Goal: Information Seeking & Learning: Learn about a topic

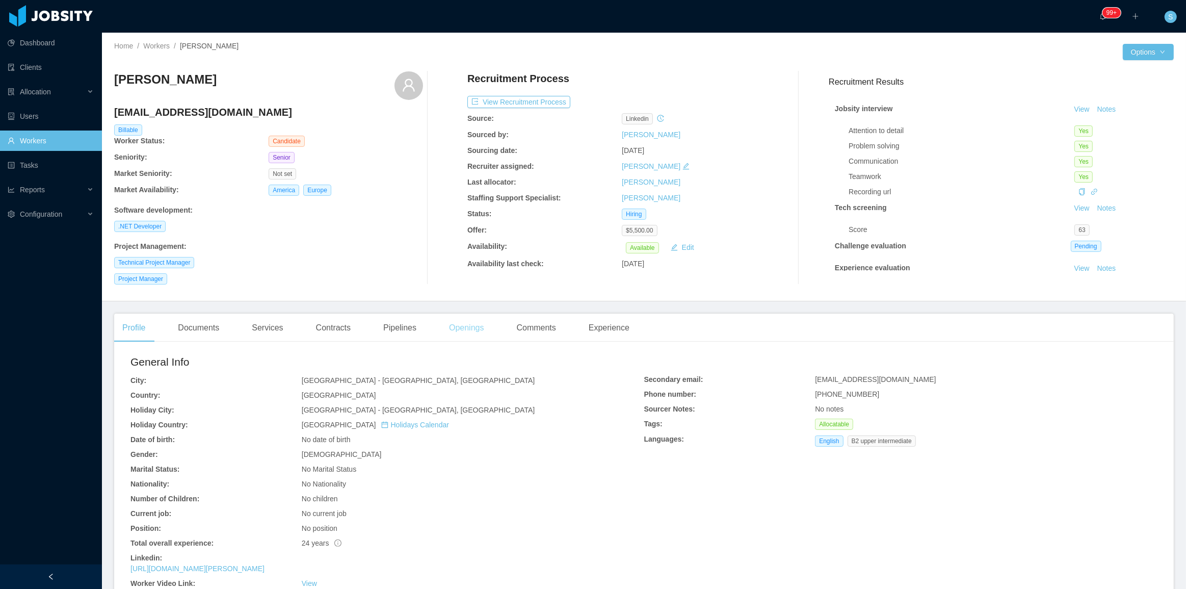
click at [447, 326] on div "Openings" at bounding box center [466, 327] width 51 height 29
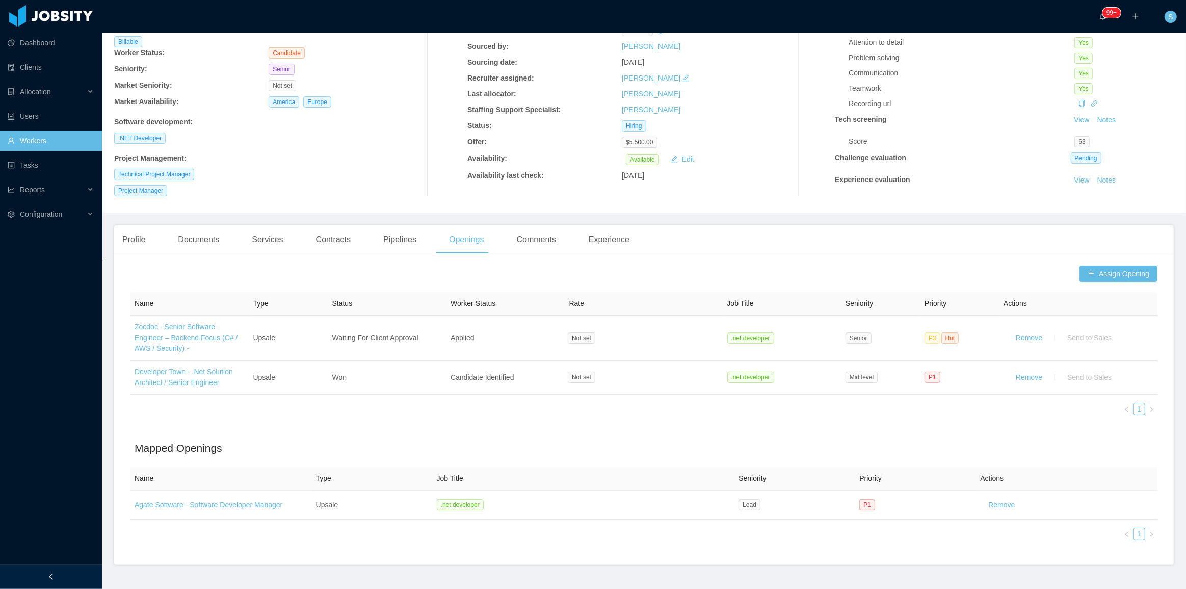
scroll to position [92, 0]
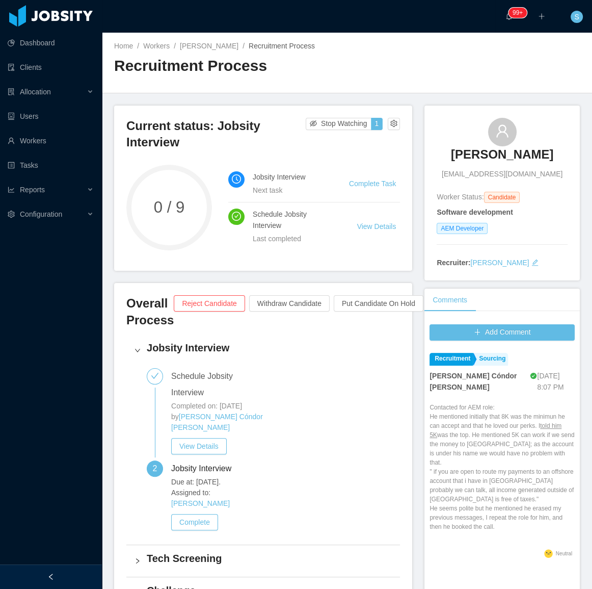
scroll to position [46, 0]
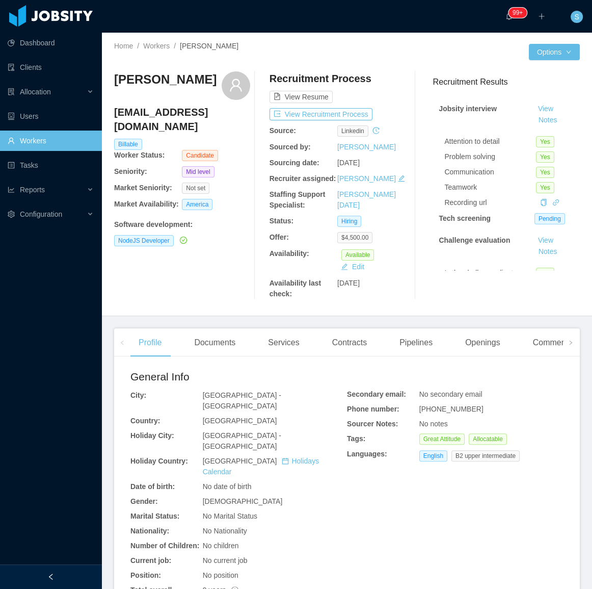
click at [468, 566] on div "General Info City: Bogotá - Bogotá Country: Colombia Holiday City: Bogotá - Bog…" at bounding box center [346, 515] width 433 height 293
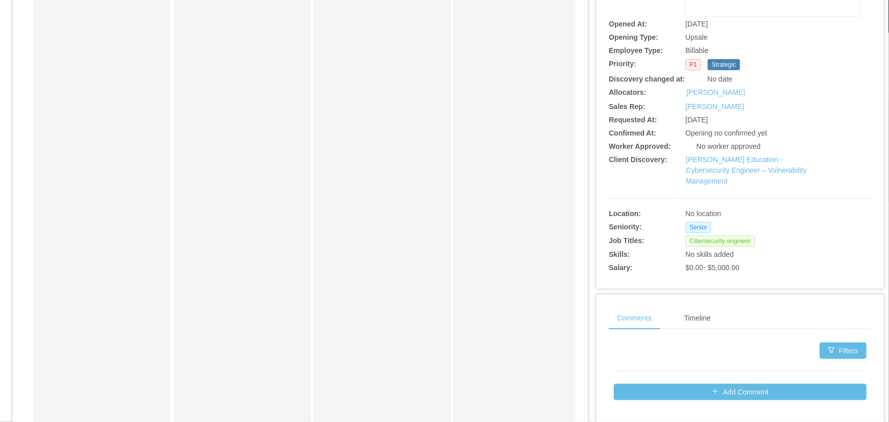
scroll to position [185, 0]
click at [727, 161] on link "[PERSON_NAME] Education - Cybersecurity Engineer – Vulnerability Management" at bounding box center [747, 170] width 121 height 30
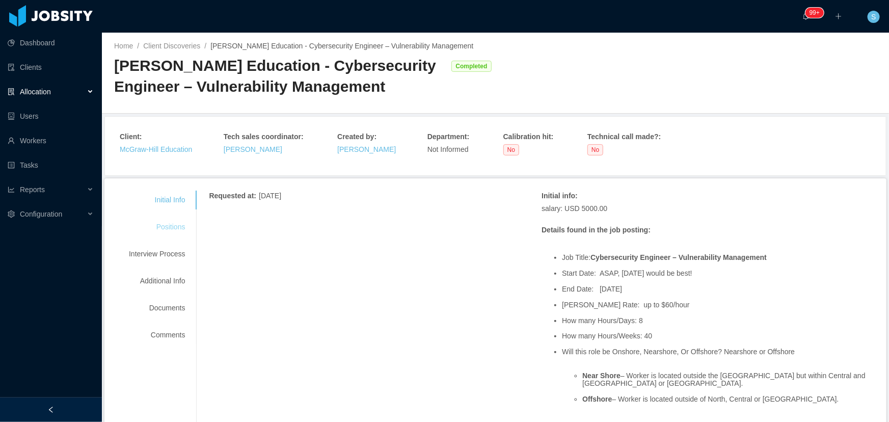
click at [171, 226] on div "Positions" at bounding box center [157, 227] width 81 height 19
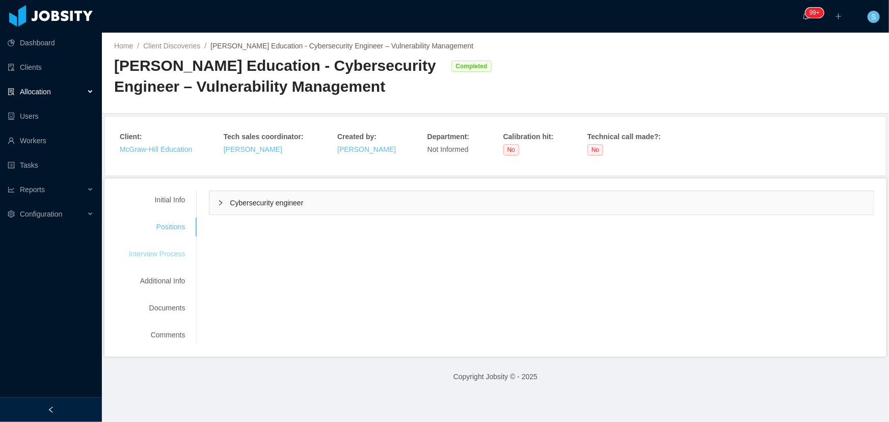
click at [172, 248] on div "Interview Process" at bounding box center [157, 254] width 81 height 19
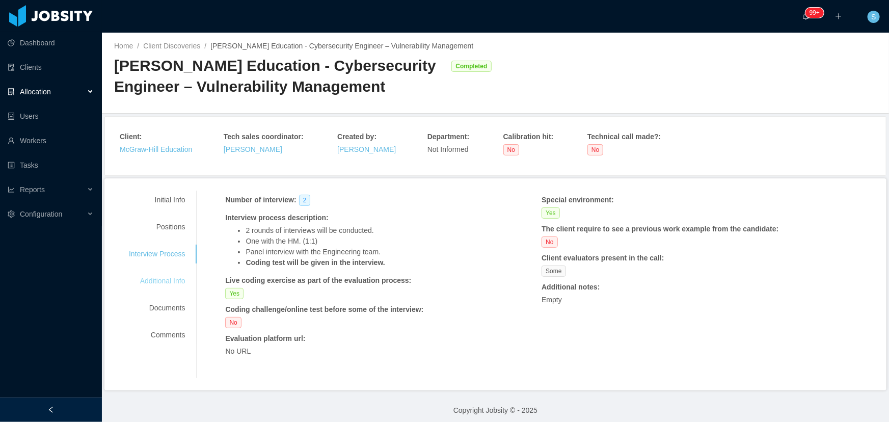
click at [178, 280] on div "Additional Info" at bounding box center [157, 281] width 81 height 19
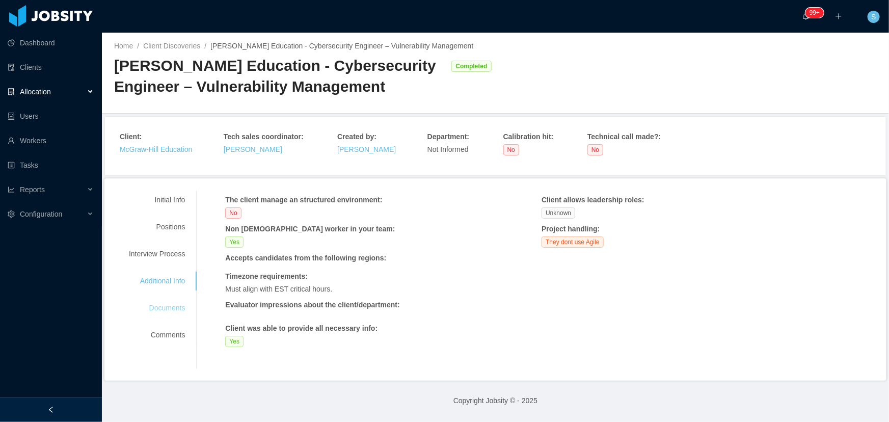
click at [180, 308] on div "Documents" at bounding box center [157, 308] width 81 height 19
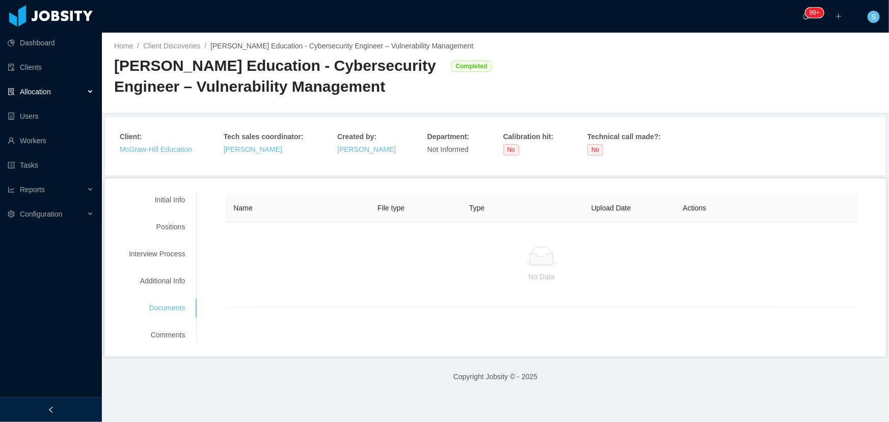
click at [171, 320] on div "Initial Info Positions Interview Process Additional Info Documents Comments" at bounding box center [157, 268] width 81 height 154
click at [175, 329] on div "Comments" at bounding box center [157, 335] width 81 height 19
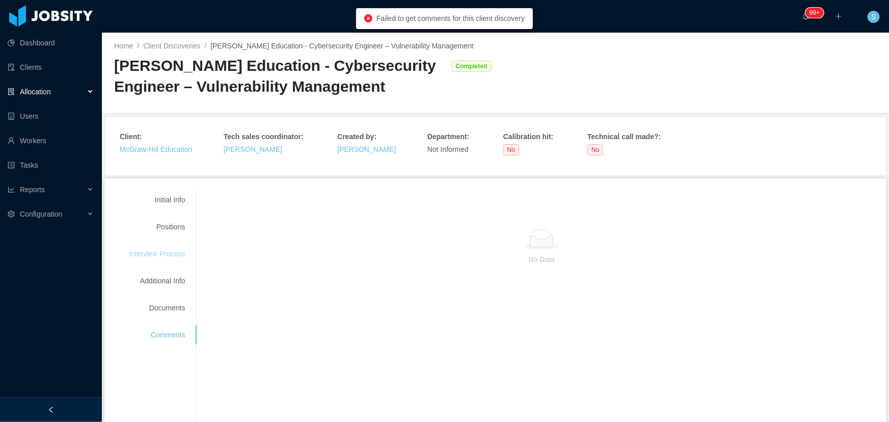
click at [168, 258] on div "Interview Process" at bounding box center [157, 254] width 81 height 19
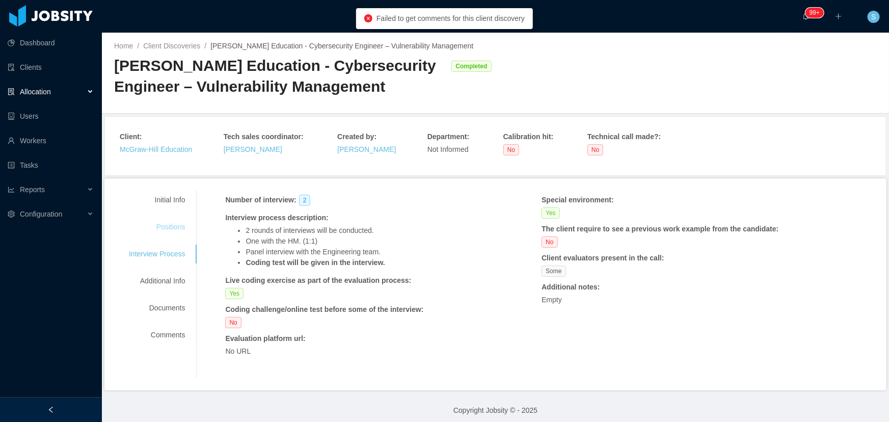
click at [185, 225] on div "Positions" at bounding box center [157, 227] width 81 height 19
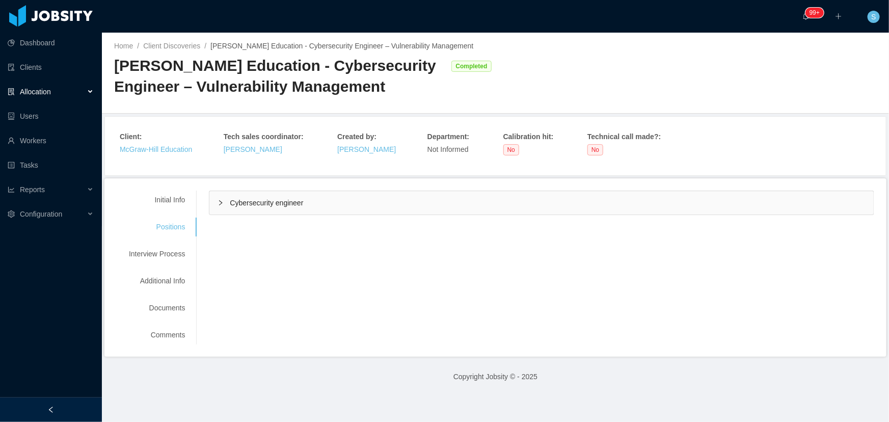
click at [241, 196] on div "Cybersecurity engineer" at bounding box center [541, 202] width 665 height 23
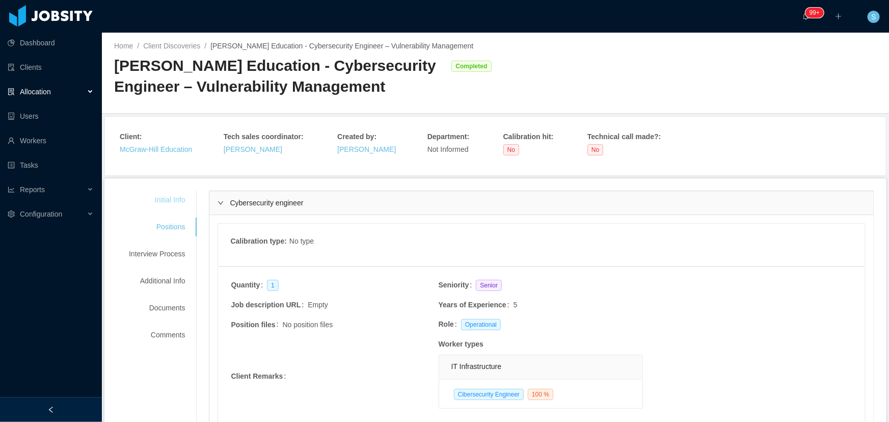
click at [168, 204] on div "Initial Info" at bounding box center [157, 200] width 81 height 19
